Goal: Information Seeking & Learning: Find contact information

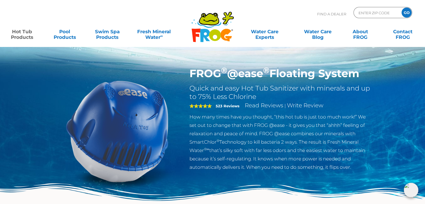
click at [328, 13] on p "Find A Dealer" at bounding box center [331, 14] width 29 height 14
click at [365, 12] on input "Zip Code Form" at bounding box center [377, 13] width 38 height 8
type input "14127"
click at [402, 8] on input "GO" at bounding box center [407, 13] width 10 height 10
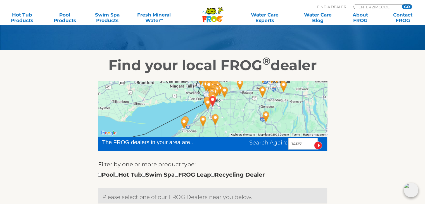
scroll to position [84, 0]
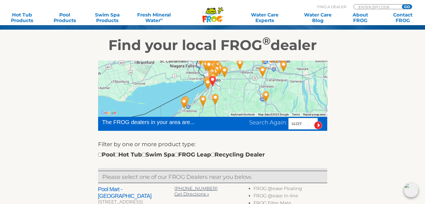
click at [232, 86] on div at bounding box center [212, 89] width 229 height 56
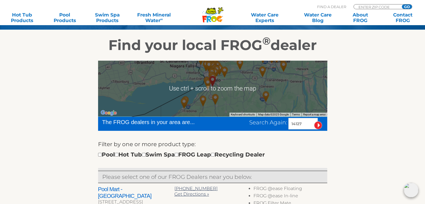
scroll to position [112, 0]
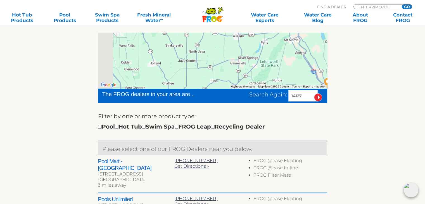
drag, startPoint x: 250, startPoint y: 74, endPoint x: 280, endPoint y: 83, distance: 30.9
click at [280, 83] on div at bounding box center [212, 61] width 229 height 56
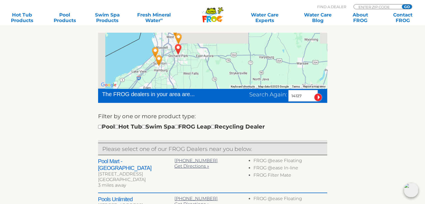
drag, startPoint x: 224, startPoint y: 62, endPoint x: 279, endPoint y: 85, distance: 59.5
click at [279, 85] on div "Use ctrl + scroll to zoom the map Keyboard shortcuts Map Data Map data ©2025 Go…" at bounding box center [212, 61] width 229 height 56
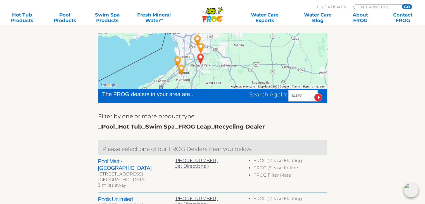
drag, startPoint x: 247, startPoint y: 72, endPoint x: 271, endPoint y: 82, distance: 26.4
click at [271, 82] on div at bounding box center [212, 61] width 229 height 56
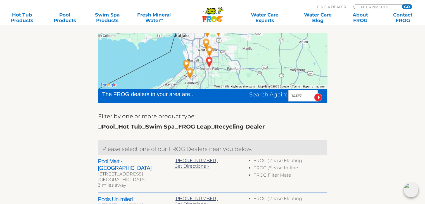
click at [245, 70] on div at bounding box center [212, 61] width 229 height 56
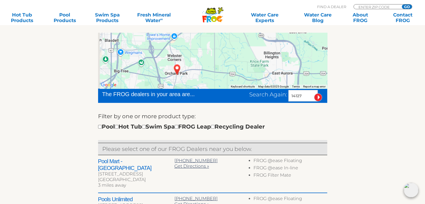
drag, startPoint x: 230, startPoint y: 66, endPoint x: 333, endPoint y: 74, distance: 102.6
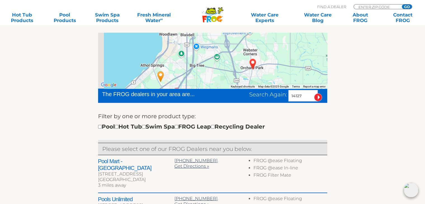
drag, startPoint x: 241, startPoint y: 66, endPoint x: 299, endPoint y: 53, distance: 60.2
click at [300, 53] on div at bounding box center [212, 61] width 229 height 56
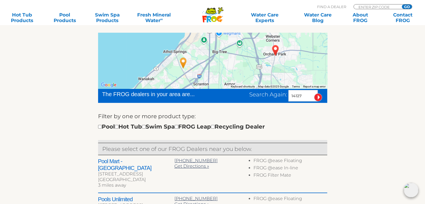
drag, startPoint x: 287, startPoint y: 66, endPoint x: 250, endPoint y: 90, distance: 43.7
click at [250, 90] on div "← Move left → Move right ↑ Move up ↓ Move down + Zoom in - Zoom out Home Jump l…" at bounding box center [212, 208] width 229 height 351
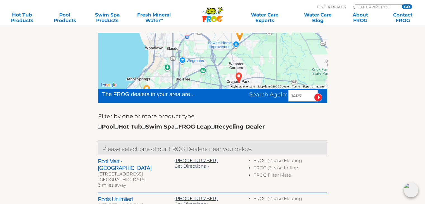
drag, startPoint x: 273, startPoint y: 65, endPoint x: 273, endPoint y: 77, distance: 11.8
click at [273, 77] on div at bounding box center [212, 61] width 229 height 56
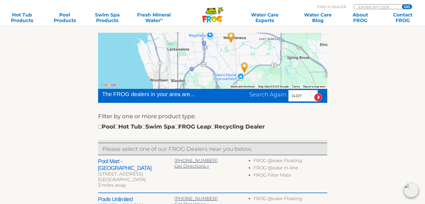
drag, startPoint x: 258, startPoint y: 68, endPoint x: 261, endPoint y: 85, distance: 17.6
click at [261, 85] on div "Use ctrl + scroll to zoom the map Keyboard shortcuts Map Data Map data ©2025 Go…" at bounding box center [212, 61] width 229 height 56
drag, startPoint x: 264, startPoint y: 81, endPoint x: 266, endPoint y: 78, distance: 4.4
click at [266, 79] on div at bounding box center [212, 61] width 229 height 56
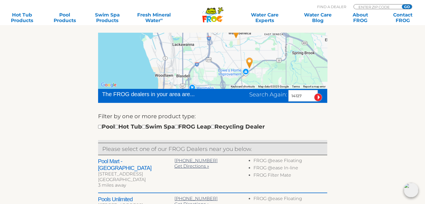
drag, startPoint x: 273, startPoint y: 74, endPoint x: 263, endPoint y: 75, distance: 10.2
click at [264, 76] on div at bounding box center [212, 61] width 229 height 56
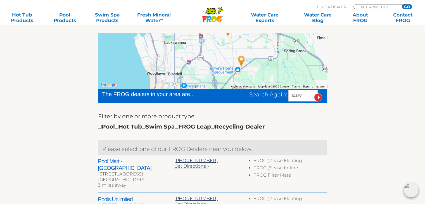
drag, startPoint x: 263, startPoint y: 66, endPoint x: 265, endPoint y: 63, distance: 4.6
click at [264, 64] on div at bounding box center [212, 61] width 229 height 56
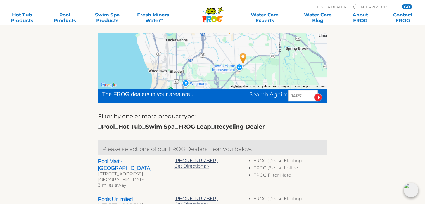
click at [240, 68] on div at bounding box center [212, 61] width 229 height 56
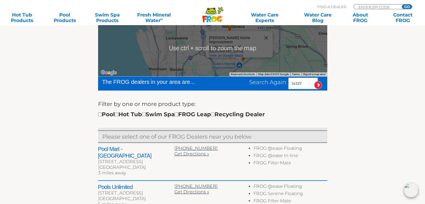
scroll to position [140, 0]
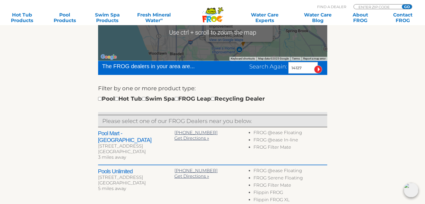
click at [283, 50] on div "Lowe's Home Improvement Lowe's Home Improvement 3195 Southwestern Blvd Orchard …" at bounding box center [212, 33] width 229 height 56
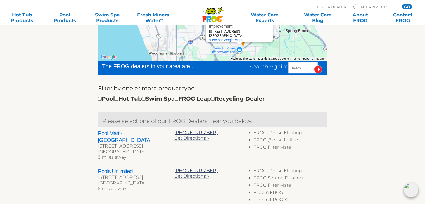
click at [279, 50] on div "Lowe's Home Improvement Lowe's Home Improvement 3195 Southwestern Blvd Orchard …" at bounding box center [212, 33] width 229 height 56
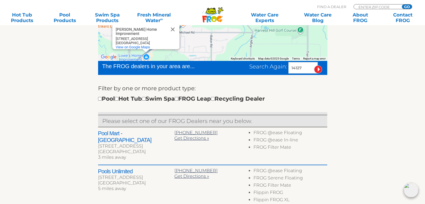
drag, startPoint x: 266, startPoint y: 46, endPoint x: 307, endPoint y: 39, distance: 40.8
click at [304, 40] on div "Lowe's Home Improvement Lowe's Home Improvement 3195 Southwestern Blvd Orchard …" at bounding box center [212, 33] width 229 height 56
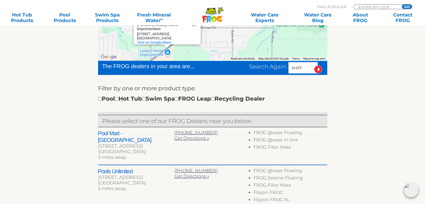
drag, startPoint x: 264, startPoint y: 47, endPoint x: 283, endPoint y: 43, distance: 19.2
click at [283, 43] on div "Lowe's Home Improvement Lowe's Home Improvement 3195 Southwestern Blvd Orchard …" at bounding box center [212, 33] width 229 height 56
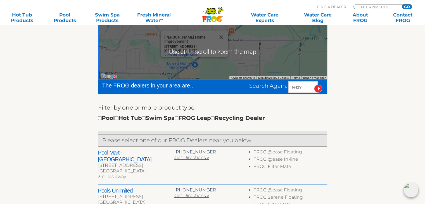
scroll to position [112, 0]
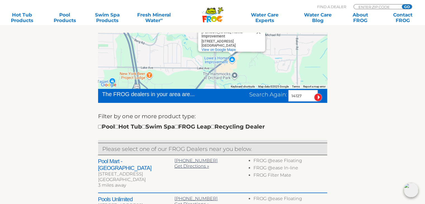
drag, startPoint x: 280, startPoint y: 65, endPoint x: 304, endPoint y: 49, distance: 28.5
click at [309, 50] on div "Lowe's Home Improvement Lowe's Home Improvement 3195 Southwestern Blvd Orchard …" at bounding box center [212, 61] width 229 height 56
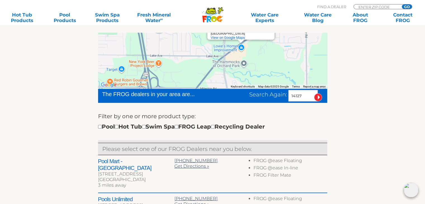
drag, startPoint x: 273, startPoint y: 65, endPoint x: 292, endPoint y: 48, distance: 25.3
click at [291, 48] on div "Lowe's Home Improvement Lowe's Home Improvement 3195 Southwestern Blvd Orchard …" at bounding box center [212, 61] width 229 height 56
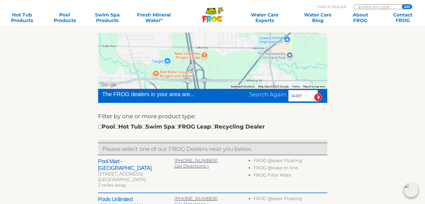
drag, startPoint x: 258, startPoint y: 65, endPoint x: 297, endPoint y: 66, distance: 38.6
click at [297, 66] on div "Lowe's Home Improvement Lowe's Home Improvement 3195 Southwestern Blvd Orchard …" at bounding box center [212, 61] width 229 height 56
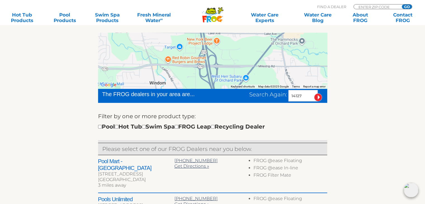
drag, startPoint x: 252, startPoint y: 72, endPoint x: 267, endPoint y: 54, distance: 23.1
click at [267, 54] on div "Lowe's Home Improvement Lowe's Home Improvement 3195 Southwestern Blvd Orchard …" at bounding box center [212, 61] width 229 height 56
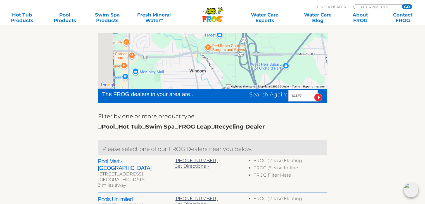
drag, startPoint x: 281, startPoint y: 63, endPoint x: 293, endPoint y: 60, distance: 12.0
click at [293, 60] on div "Lowe's Home Improvement Lowe's Home Improvement 3195 Southwestern Blvd Orchard …" at bounding box center [212, 61] width 229 height 56
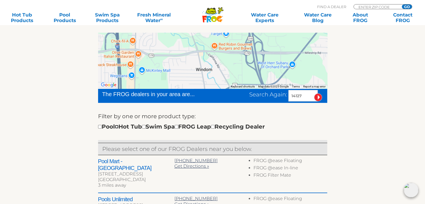
click at [119, 127] on input "checkbox" at bounding box center [117, 127] width 4 height 4
checkbox input "true"
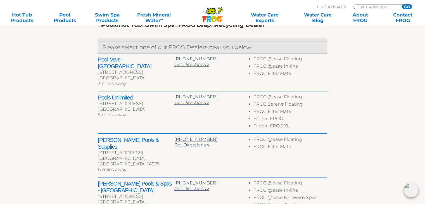
scroll to position [224, 0]
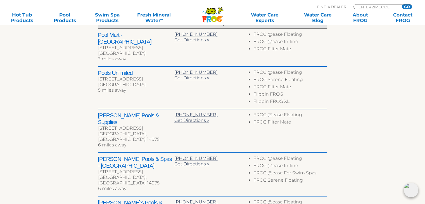
scroll to position [228, 0]
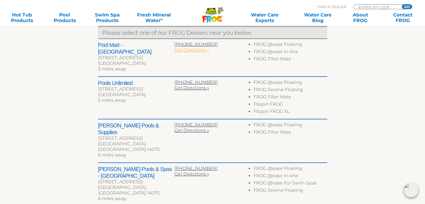
click at [191, 47] on span "Get Directions »" at bounding box center [192, 49] width 35 height 5
drag, startPoint x: 193, startPoint y: 103, endPoint x: 189, endPoint y: 72, distance: 31.3
click at [189, 77] on div "Pools Unlimited 3903 Seneca St Buffalo, NY 14224 5 miles away 716-677-4100 Get …" at bounding box center [212, 98] width 229 height 43
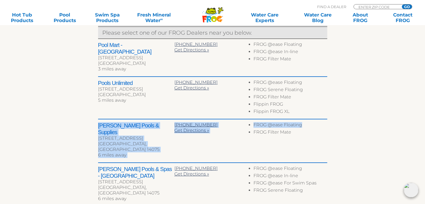
drag, startPoint x: 358, startPoint y: 119, endPoint x: 356, endPoint y: 116, distance: 3.8
click at [357, 116] on div "← Move left → Move right ↑ Move up ↓ Move down + Zoom in - Zoom out Home Jump l…" at bounding box center [213, 94] width 344 height 370
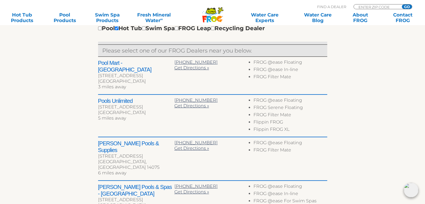
scroll to position [200, 0]
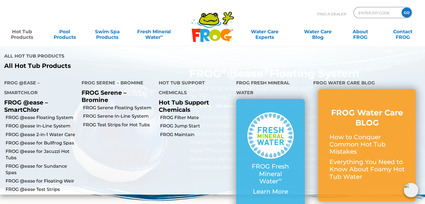
click at [22, 36] on link "Hot Tub Products" at bounding box center [22, 31] width 33 height 11
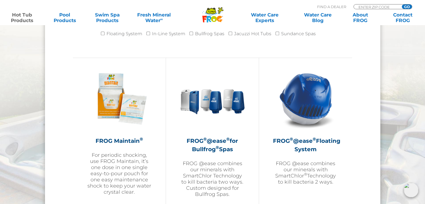
scroll to position [587, 0]
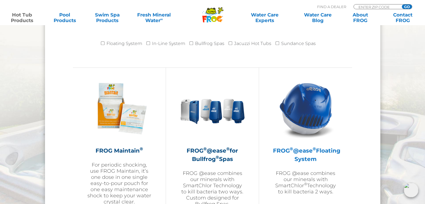
click at [316, 119] on img at bounding box center [306, 108] width 65 height 65
